Goal: Check status: Check status

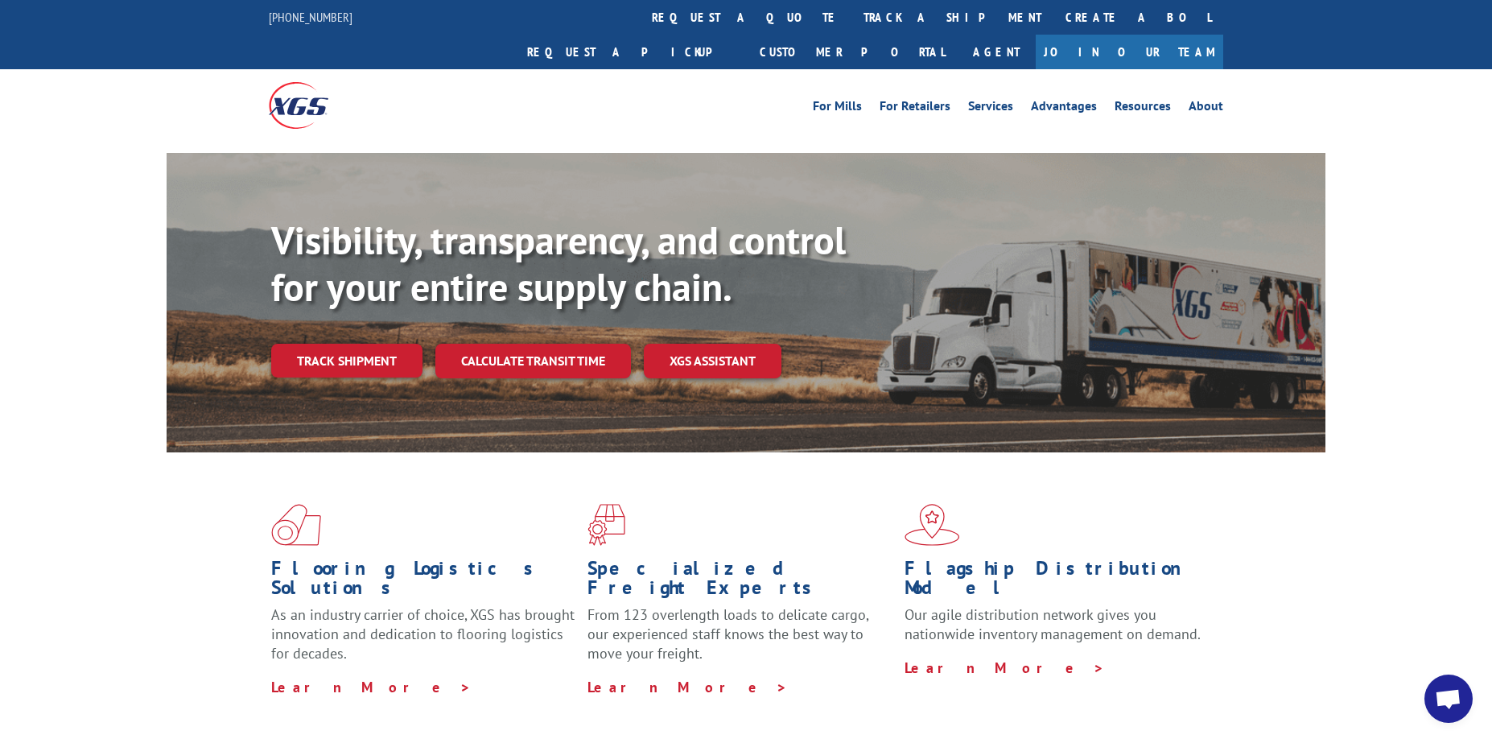
click at [851, 16] on link "track a shipment" at bounding box center [952, 17] width 202 height 35
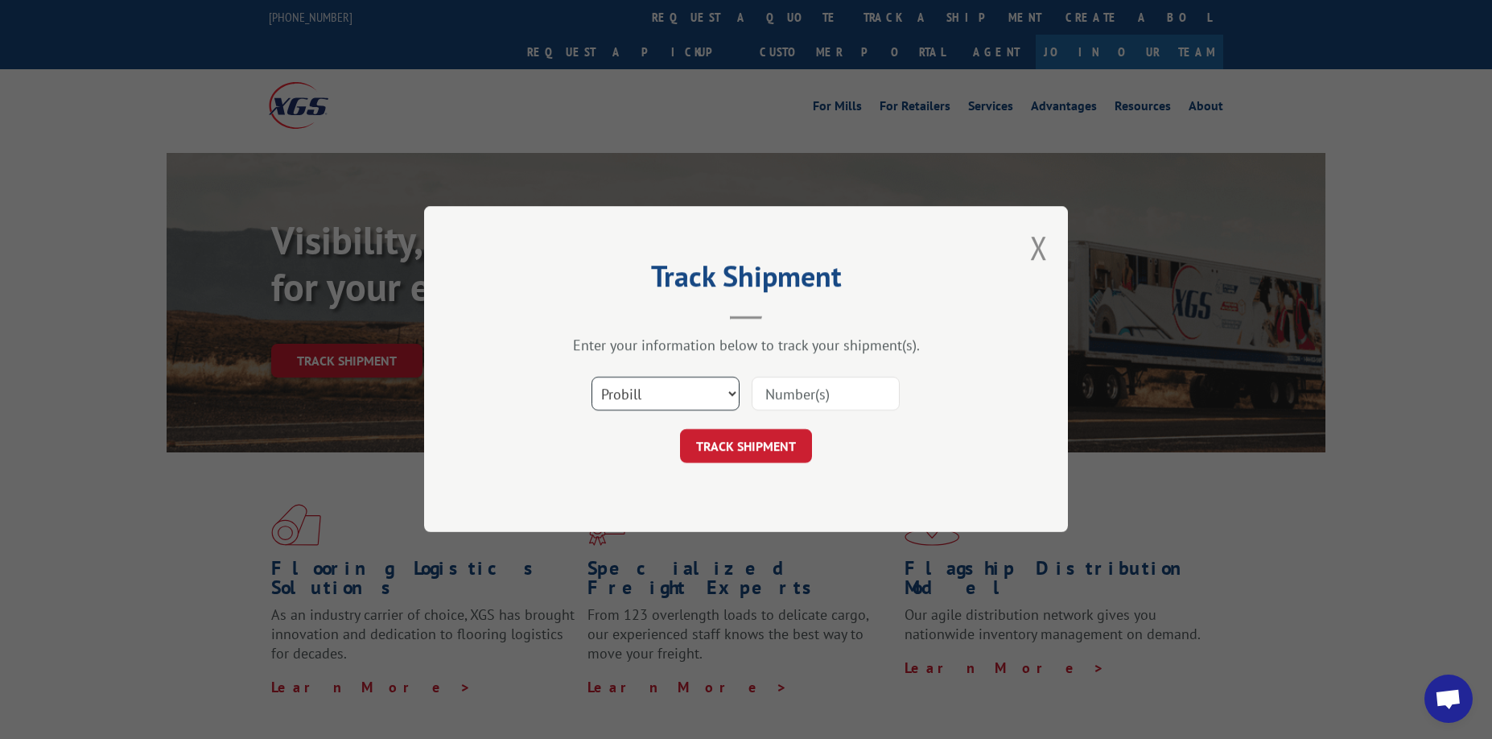
click at [674, 380] on select "Select category... Probill BOL PO" at bounding box center [665, 394] width 148 height 34
select select "bol"
click at [591, 377] on select "Select category... Probill BOL PO" at bounding box center [665, 394] width 148 height 34
click at [831, 388] on input at bounding box center [826, 394] width 148 height 34
type input "3371900"
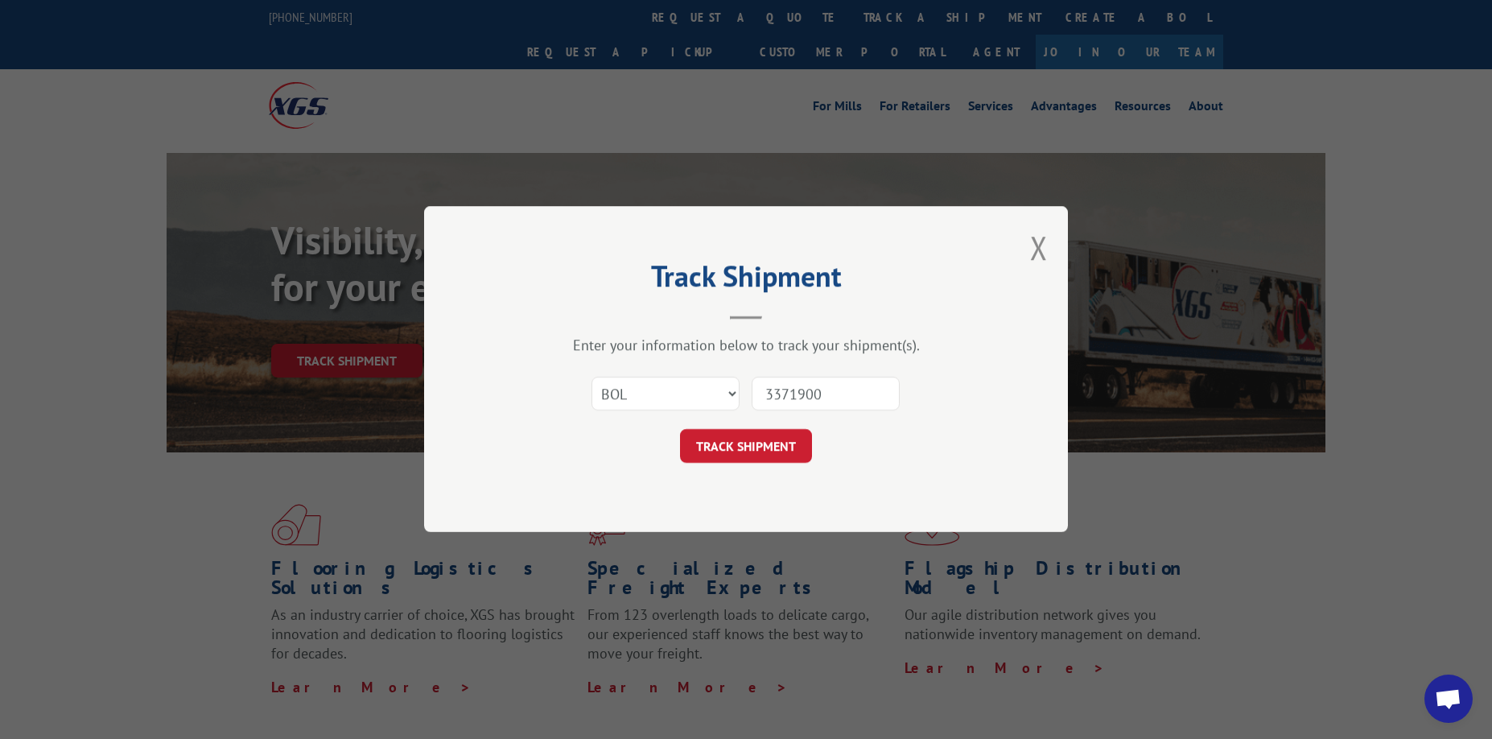
click button "TRACK SHIPMENT" at bounding box center [746, 447] width 132 height 34
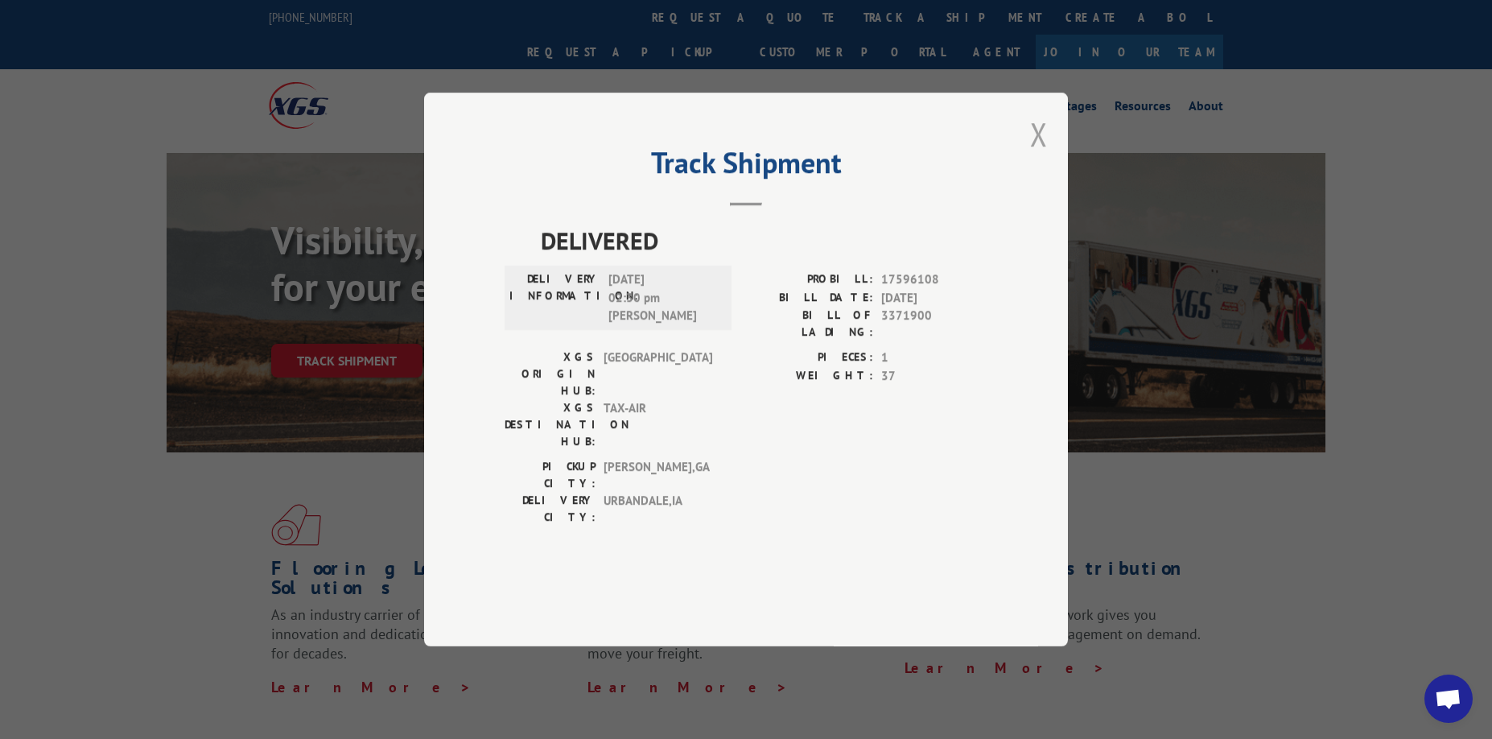
click at [1031, 155] on button "Close modal" at bounding box center [1039, 134] width 18 height 43
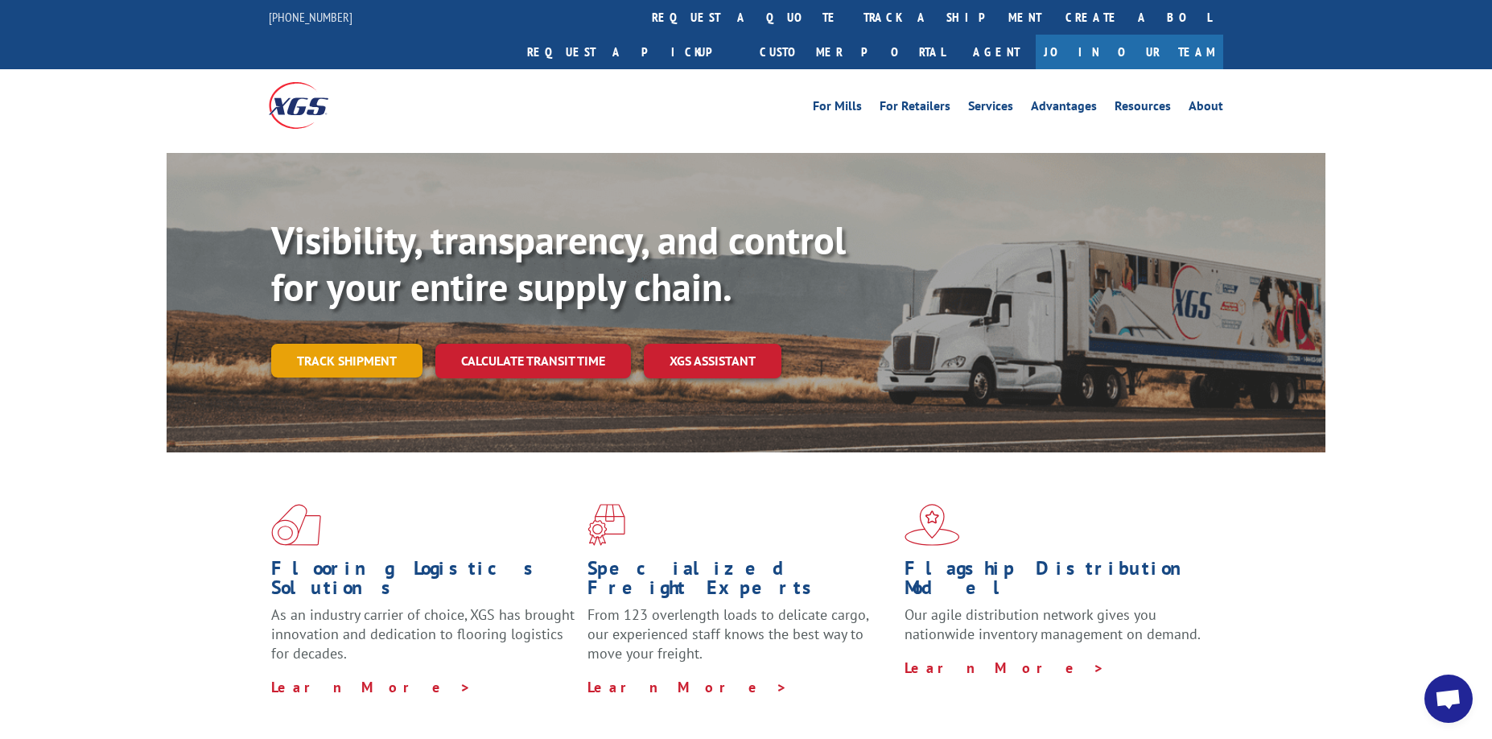
click at [402, 344] on link "Track shipment" at bounding box center [346, 361] width 151 height 34
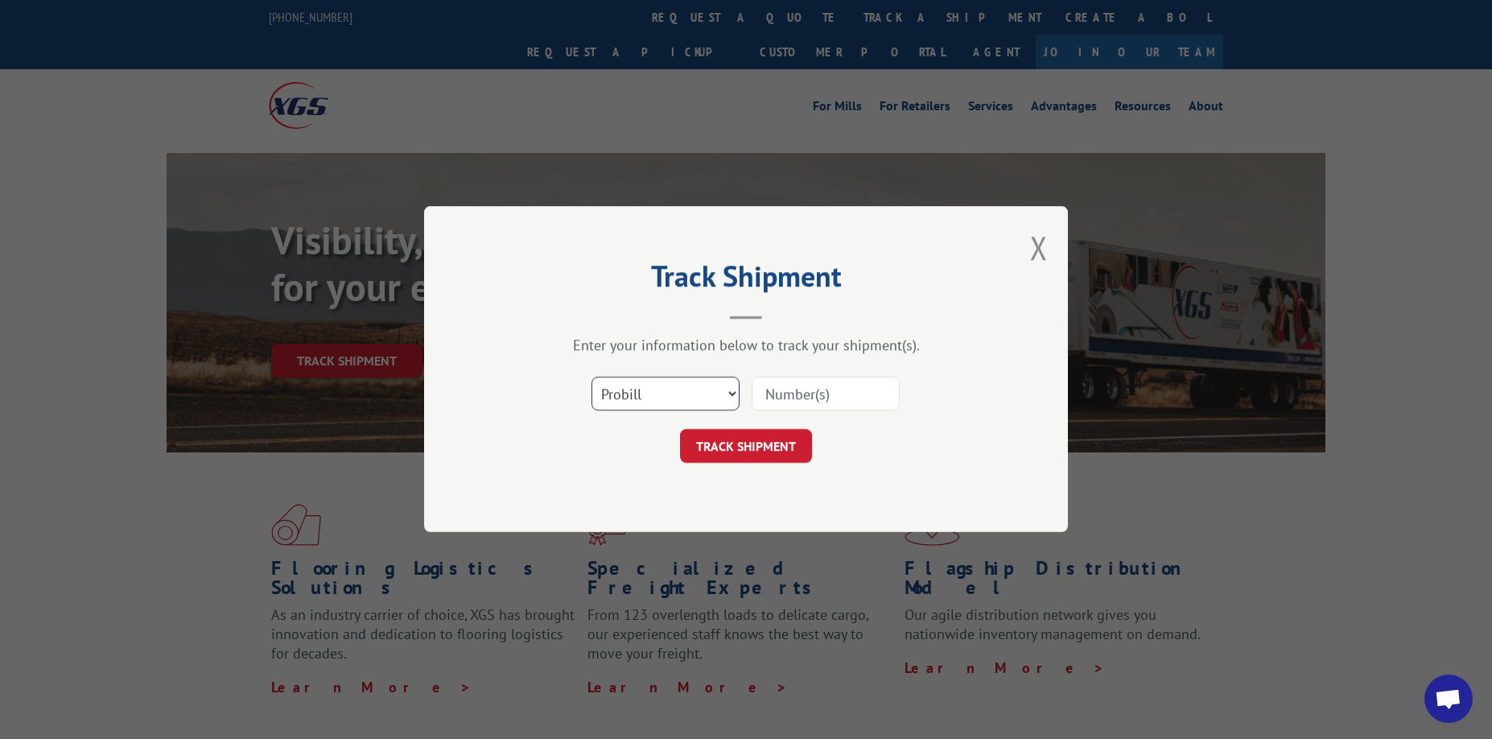
click at [688, 399] on select "Select category... Probill BOL PO" at bounding box center [665, 394] width 148 height 34
select select "bol"
click at [591, 377] on select "Select category... Probill BOL PO" at bounding box center [665, 394] width 148 height 34
click at [819, 394] on input at bounding box center [826, 394] width 148 height 34
type input "3370329"
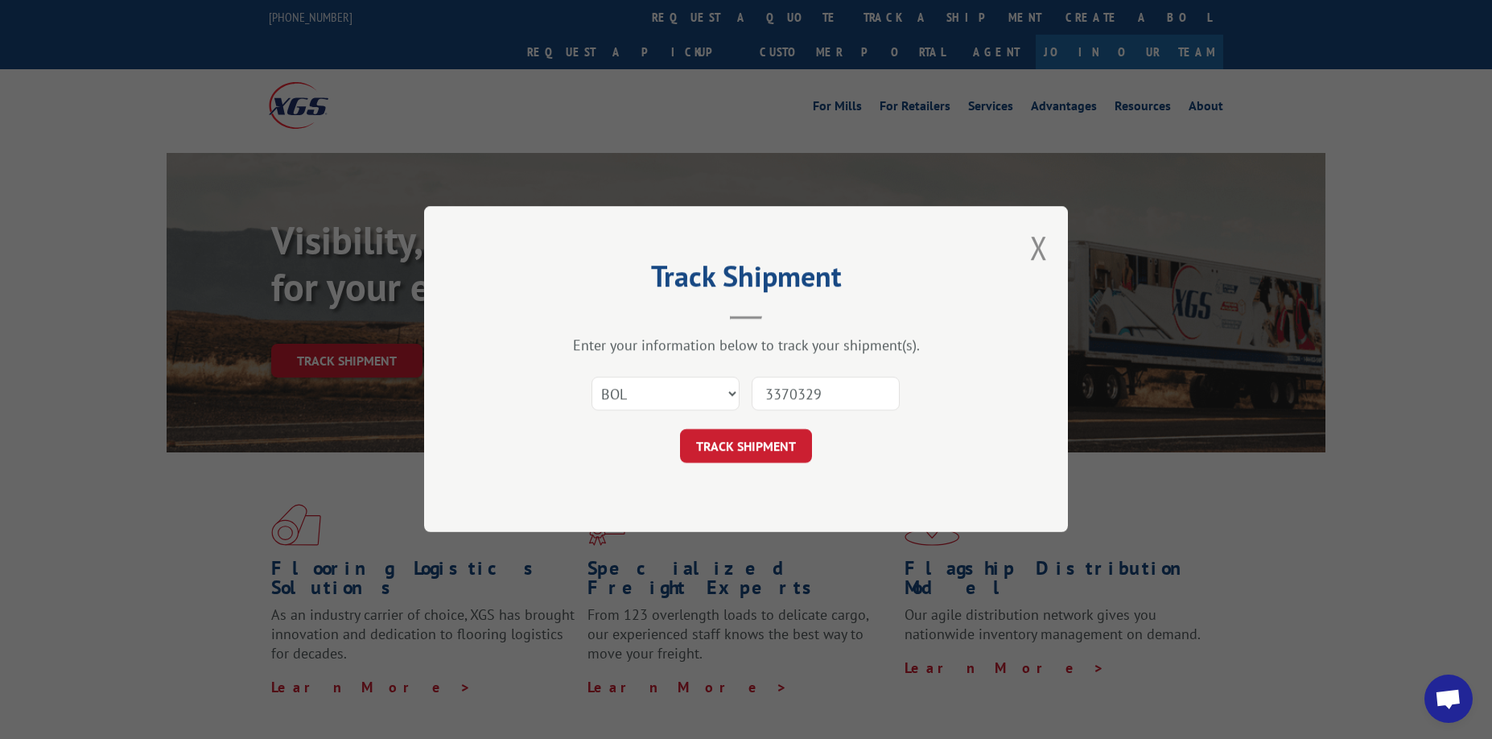
click button "TRACK SHIPMENT" at bounding box center [746, 447] width 132 height 34
